Goal: Task Accomplishment & Management: Manage account settings

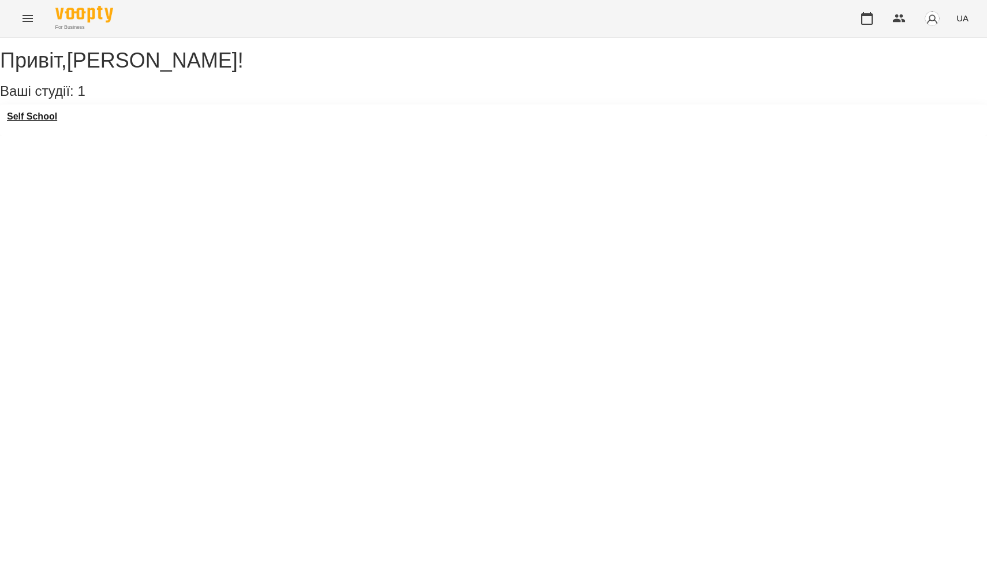
click at [50, 122] on h3 "Self School" at bounding box center [32, 116] width 50 height 10
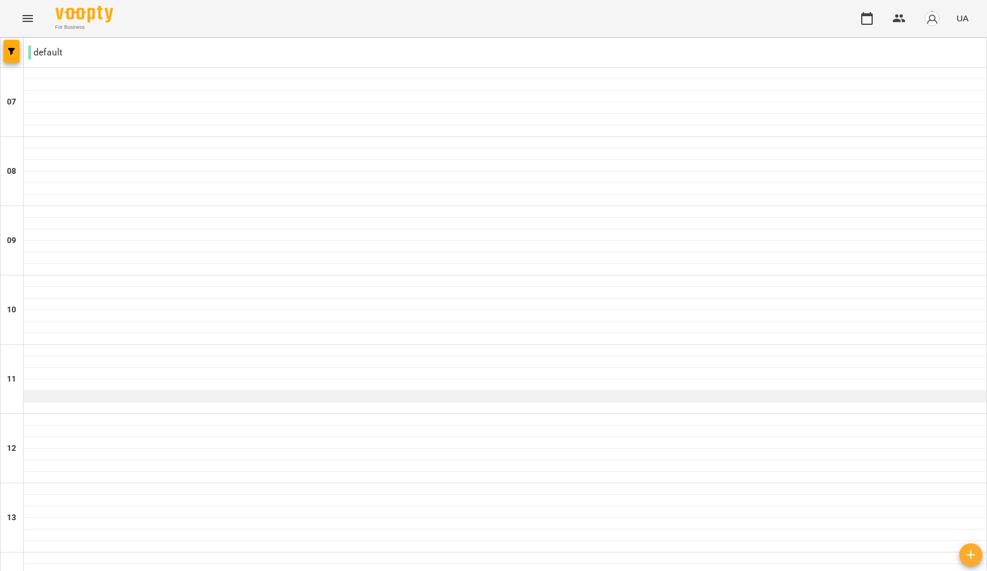
scroll to position [681, 0]
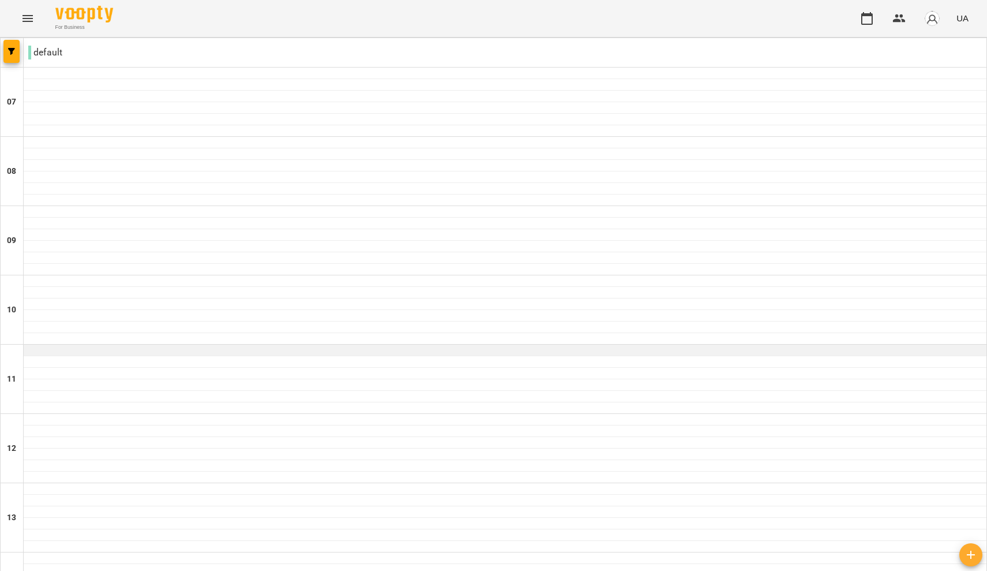
click at [149, 344] on div at bounding box center [505, 350] width 962 height 12
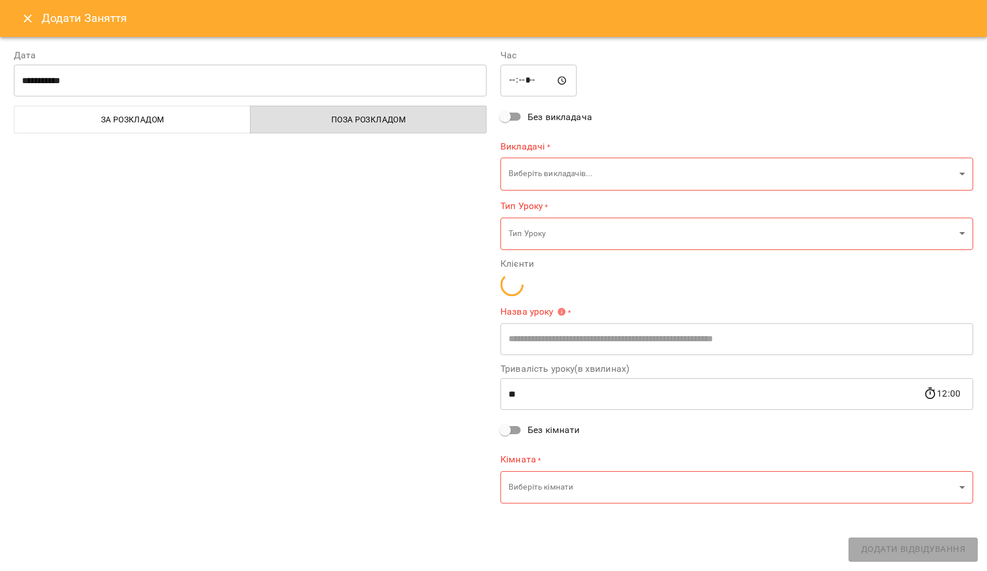
type input "**********"
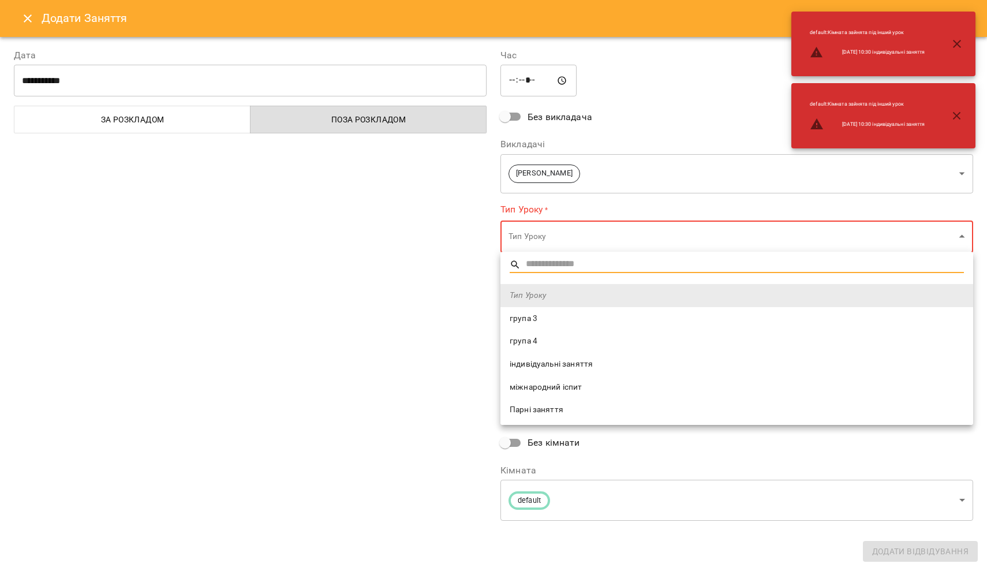
click at [486, 363] on span "індивідуальні заняття" at bounding box center [737, 364] width 454 height 12
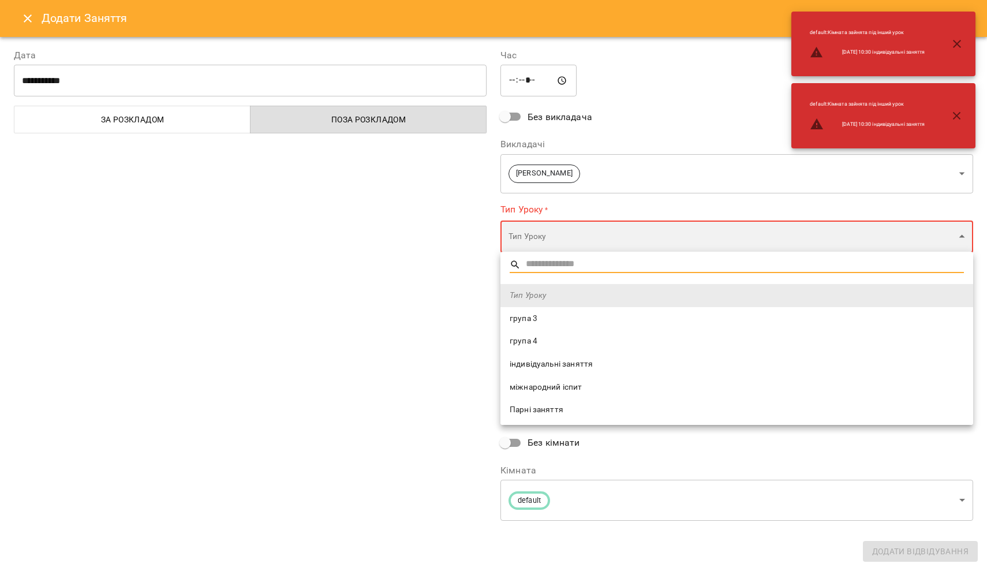
type input "**********"
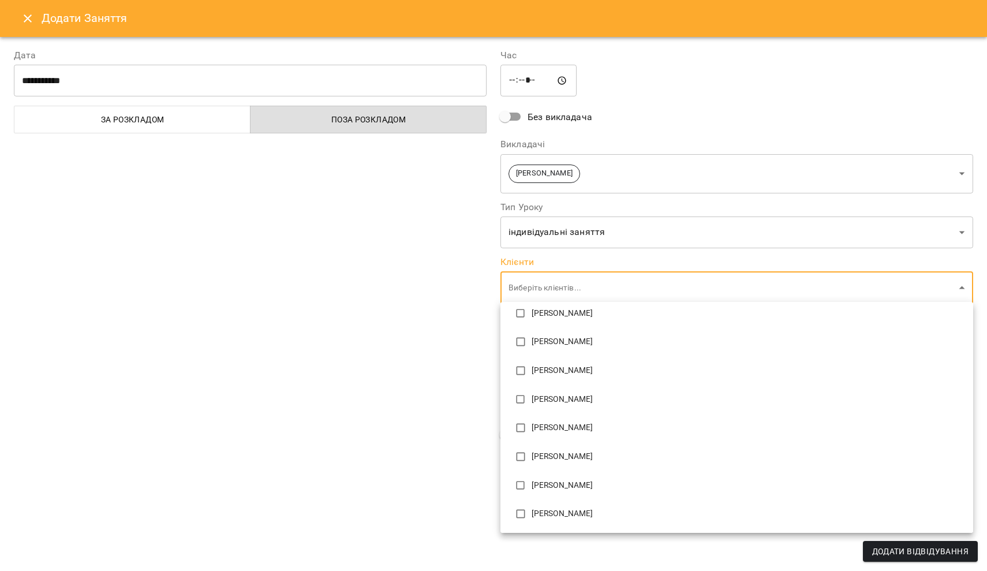
scroll to position [133, 0]
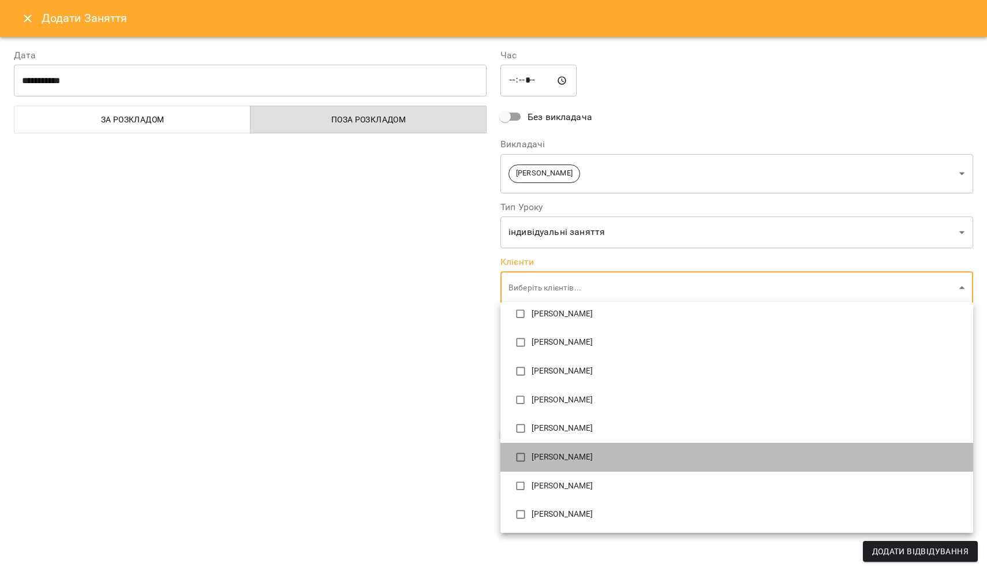
click at [486, 463] on li "[PERSON_NAME]" at bounding box center [736, 457] width 473 height 29
type input "**********"
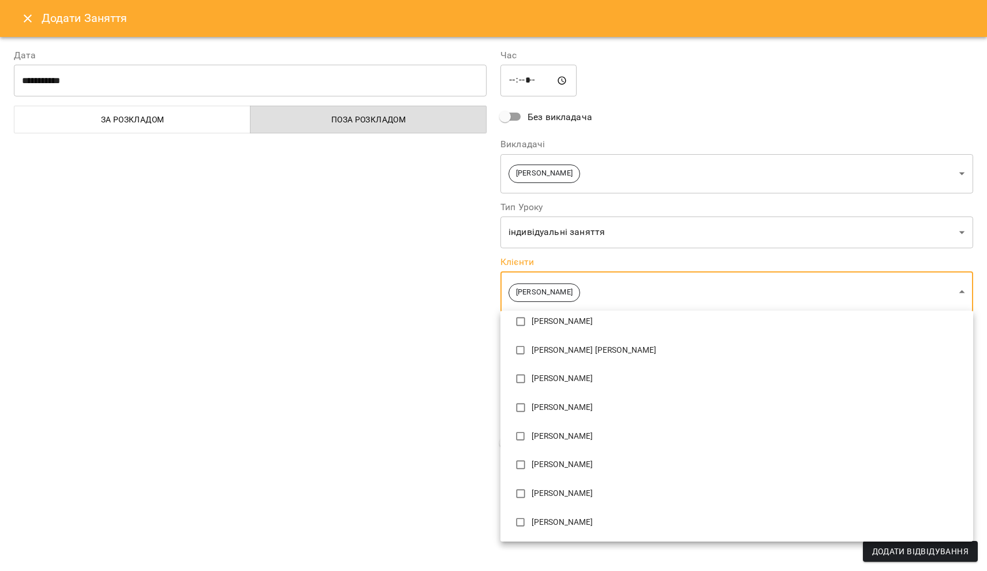
click at [406, 448] on div at bounding box center [493, 285] width 987 height 571
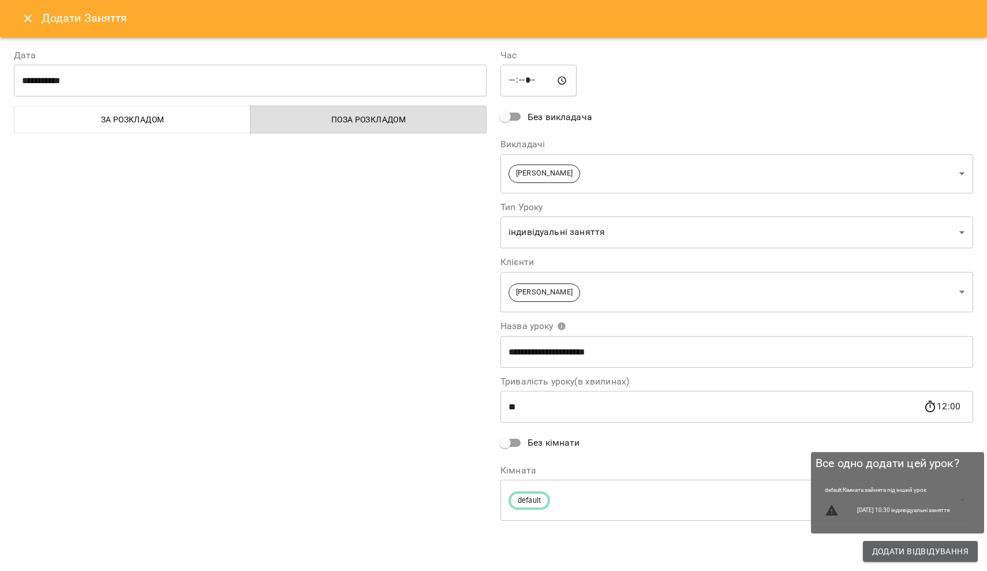
click at [486, 517] on span "Додати Відвідування" at bounding box center [920, 551] width 96 height 14
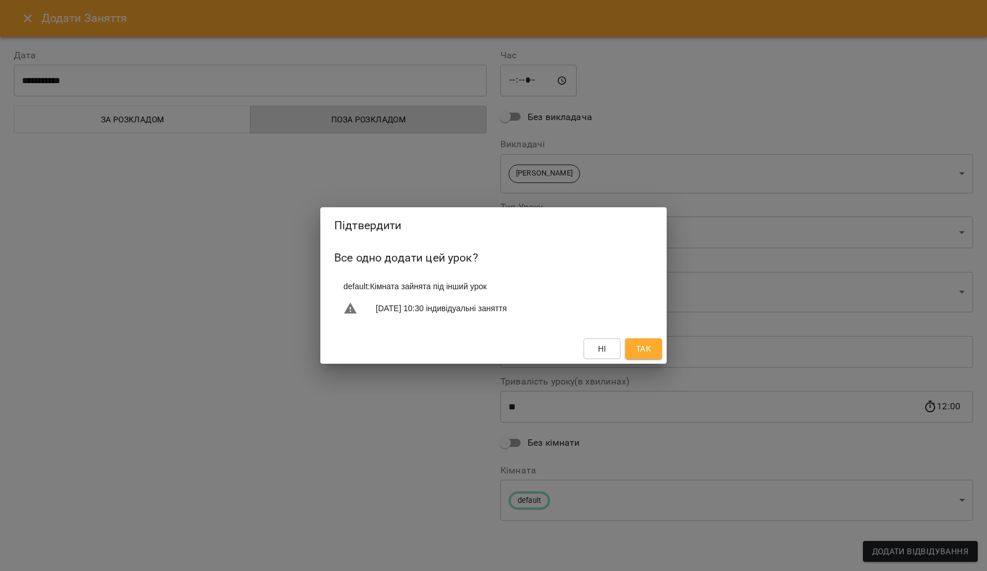
click at [486, 345] on span "Так" at bounding box center [643, 349] width 15 height 14
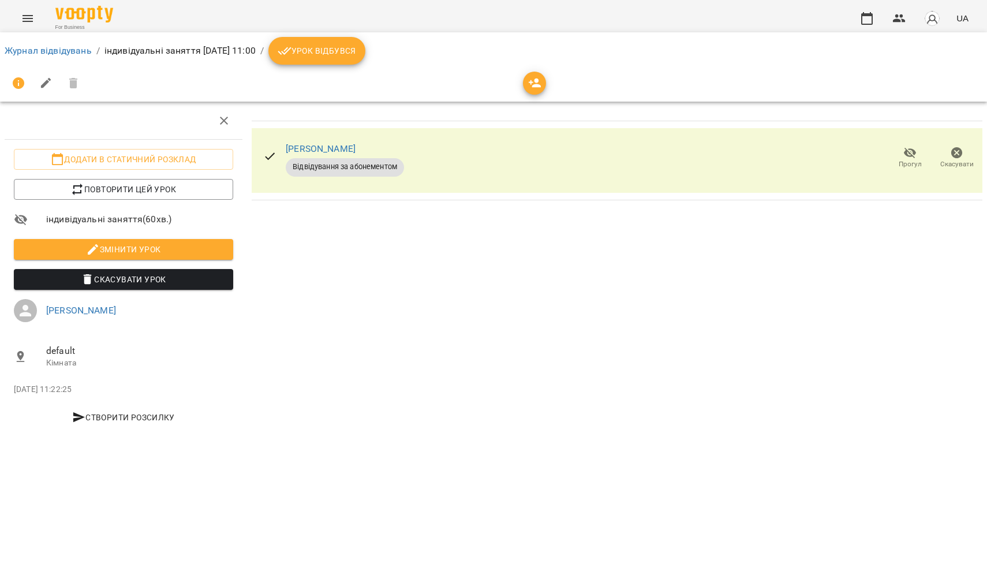
click at [335, 52] on span "Урок відбувся" at bounding box center [317, 51] width 78 height 14
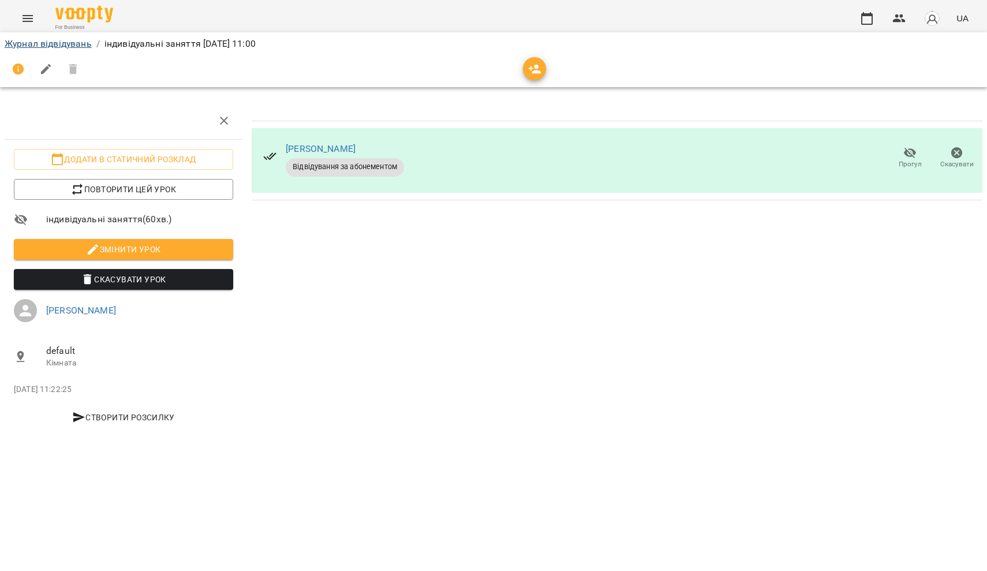
click at [31, 43] on link "Журнал відвідувань" at bounding box center [48, 43] width 87 height 11
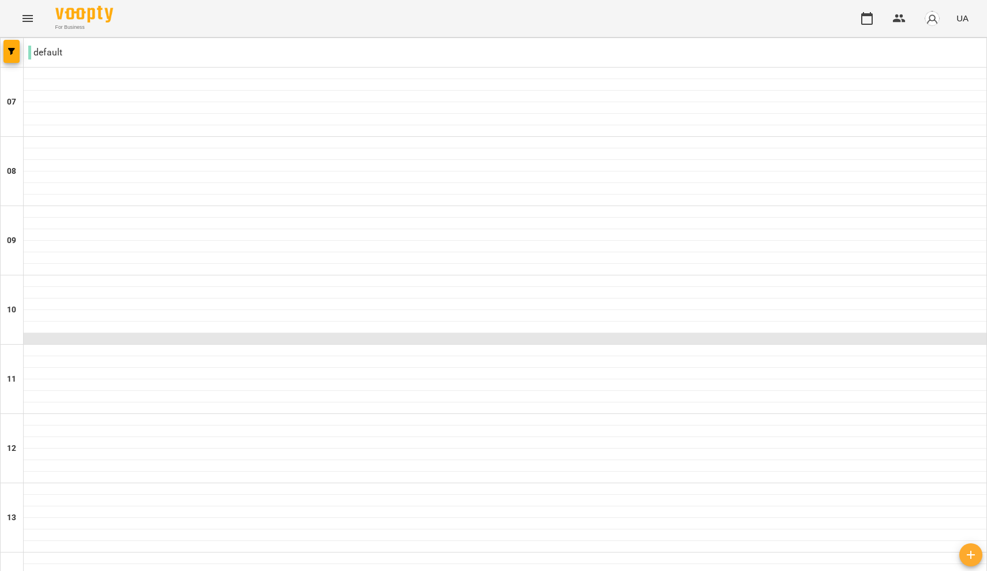
scroll to position [185, 0]
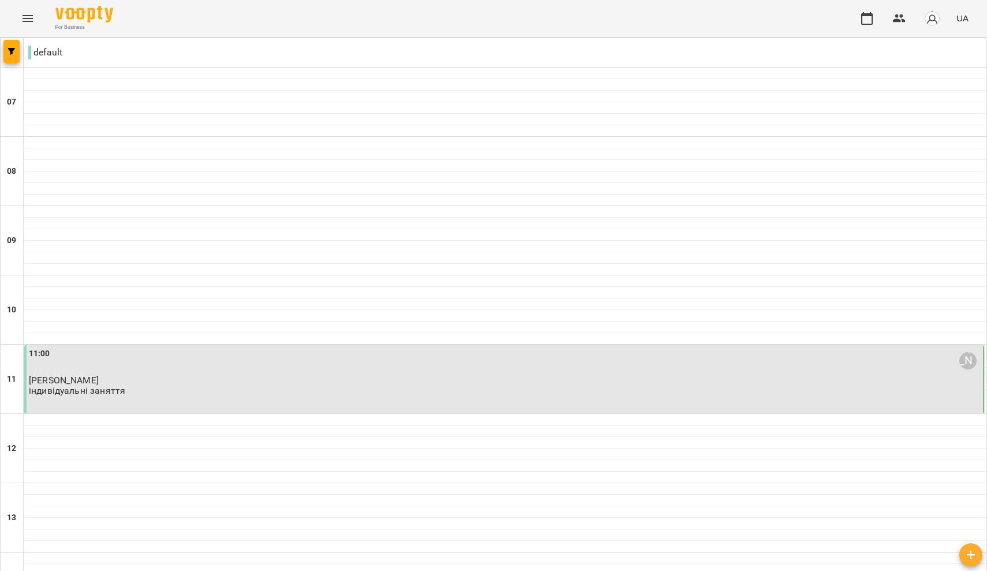
scroll to position [72, 0]
